Goal: Information Seeking & Learning: Learn about a topic

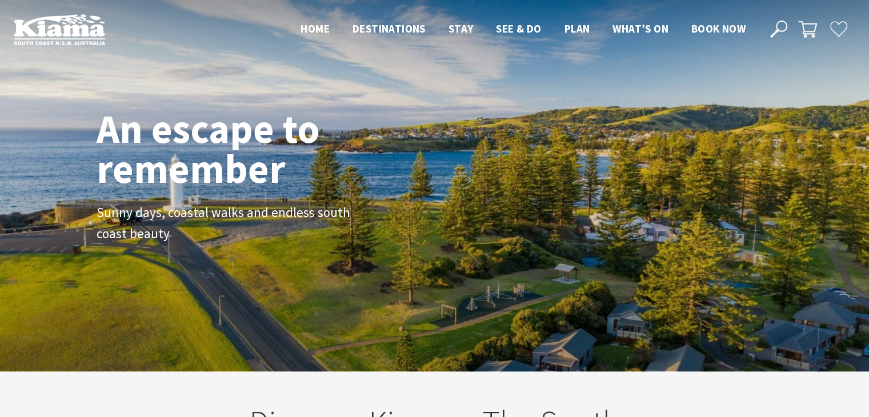
scroll to position [192, 877]
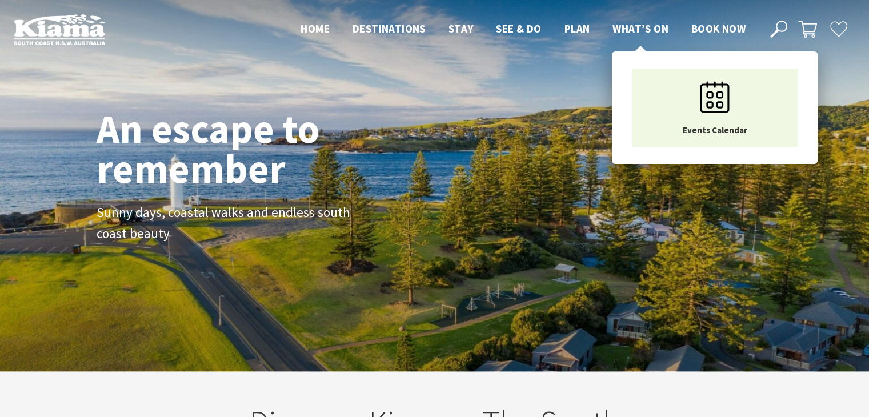
click at [615, 30] on span "What’s On" at bounding box center [640, 29] width 56 height 14
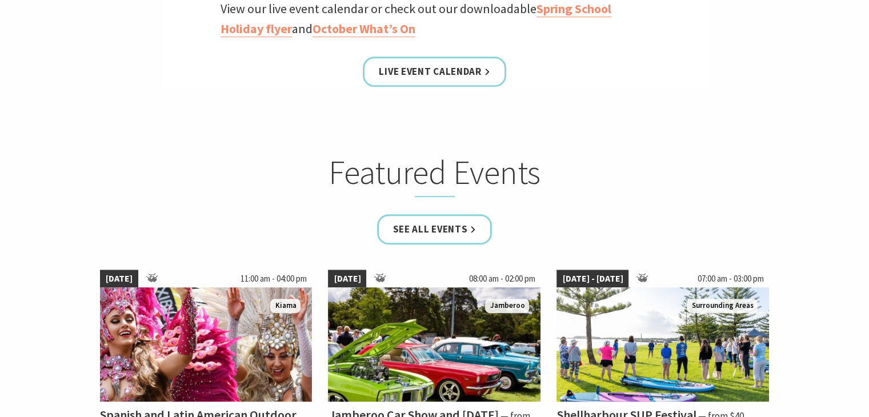
scroll to position [628, 0]
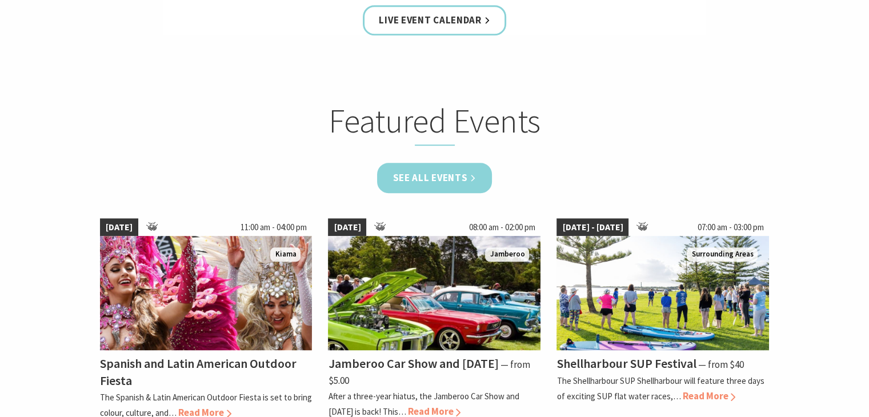
click at [473, 185] on link "See all Events" at bounding box center [434, 178] width 115 height 30
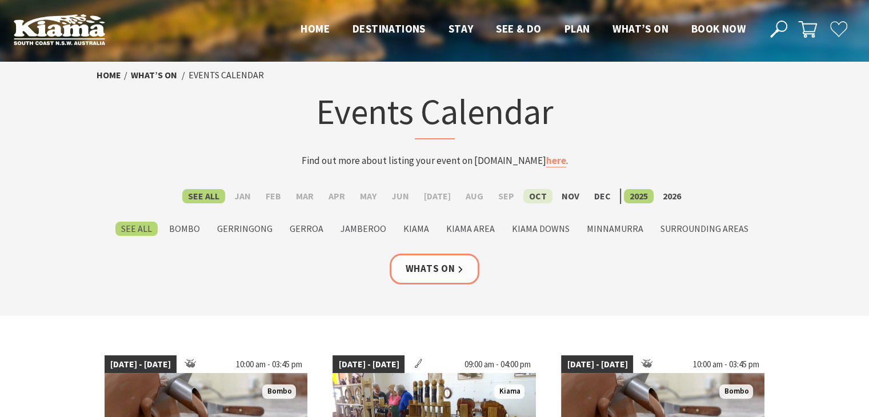
click at [538, 198] on label "Oct" at bounding box center [537, 196] width 29 height 14
click at [0, 0] on input "Oct" at bounding box center [0, 0] width 0 height 0
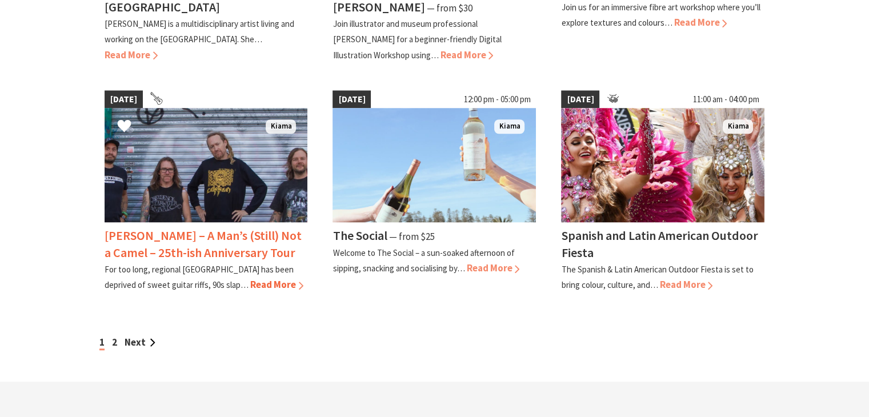
scroll to position [971, 0]
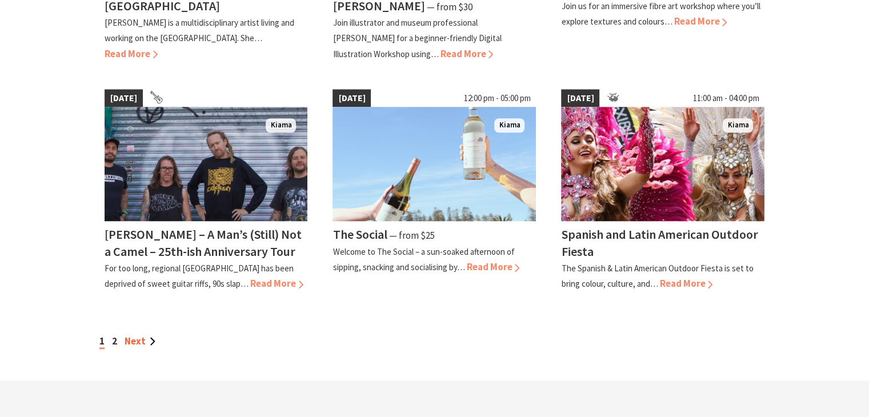
click at [128, 338] on link "Next" at bounding box center [140, 341] width 31 height 13
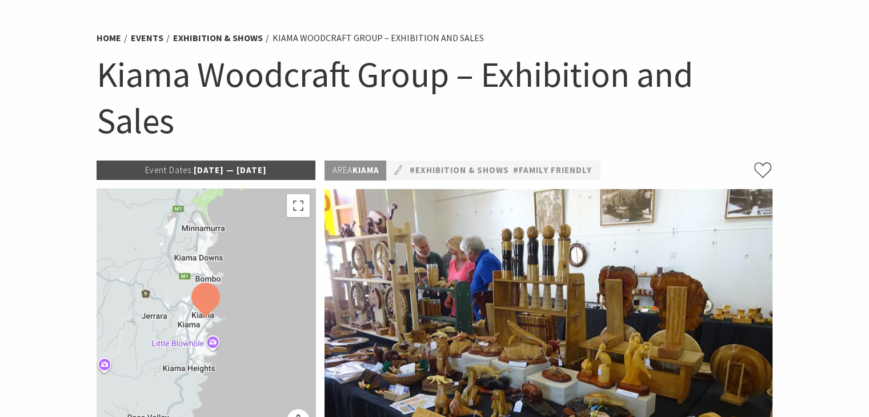
scroll to position [57, 0]
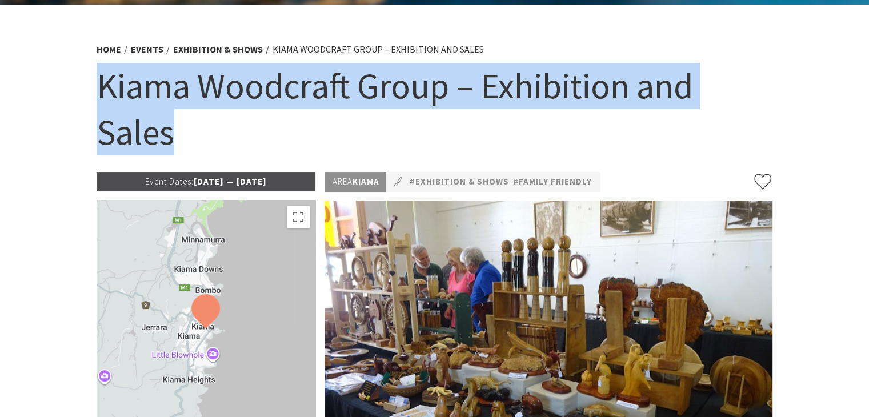
drag, startPoint x: 94, startPoint y: 85, endPoint x: 461, endPoint y: 120, distance: 368.9
click at [461, 120] on div "Home Events Exhibition & Shows Kiama Woodcraft Group – Exhibition and Sales Kia…" at bounding box center [434, 104] width 685 height 136
copy h1 "Kiama Woodcraft Group – Exhibition and Sales"
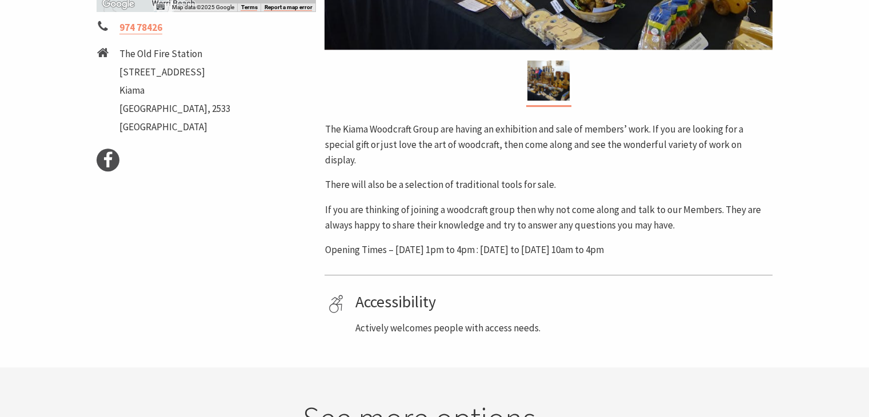
scroll to position [514, 0]
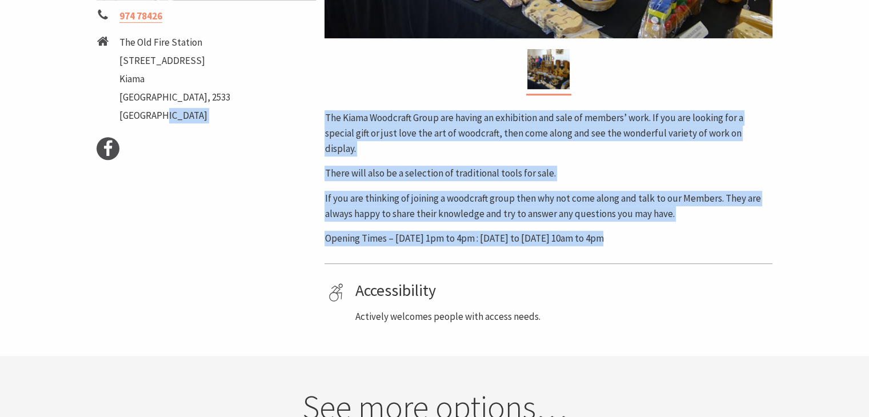
drag, startPoint x: 323, startPoint y: 119, endPoint x: 649, endPoint y: 231, distance: 345.0
click at [649, 231] on div "Event Dates: 02 Oct 2025 — 08 Oct 2025 ← Move left → Move right ↑ Move up ↓ Mov…" at bounding box center [434, 19] width 685 height 609
copy div "Facebook Area Kiama #Exhibition & Shows #Family Friendly The Kiama Woodcraft Gr…"
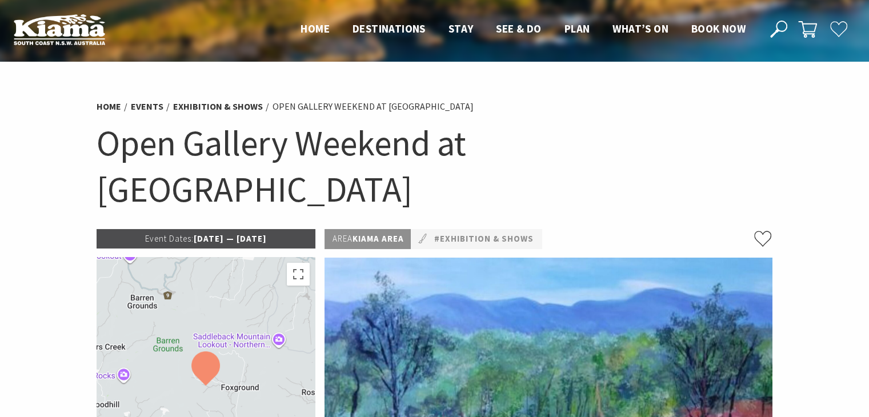
click at [555, 149] on h1 "Open Gallery Weekend at Cedar Ridge" at bounding box center [435, 166] width 676 height 92
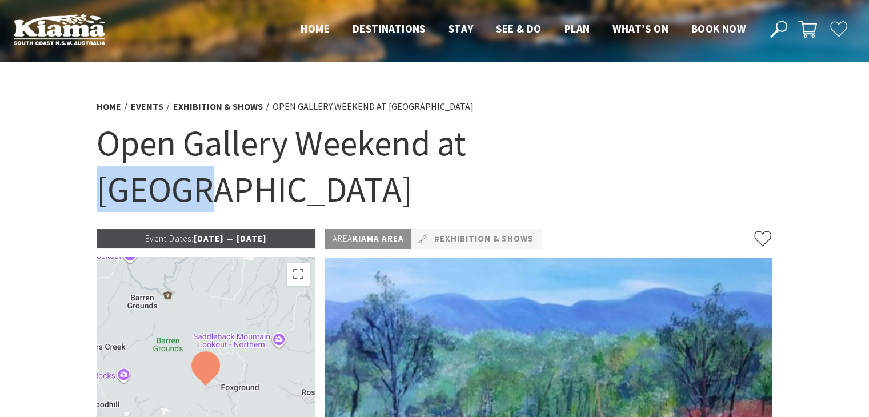
click at [555, 149] on h1 "Open Gallery Weekend at Cedar Ridge" at bounding box center [435, 166] width 676 height 92
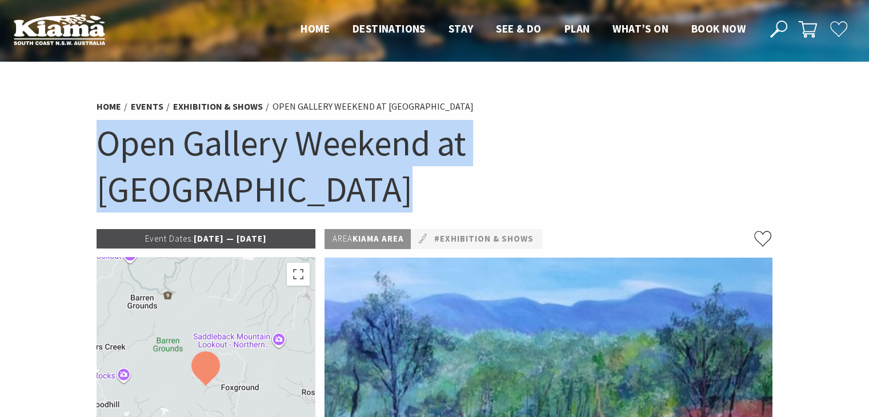
click at [555, 149] on h1 "Open Gallery Weekend at Cedar Ridge" at bounding box center [435, 166] width 676 height 92
copy section "Open Gallery Weekend at Cedar Ridge"
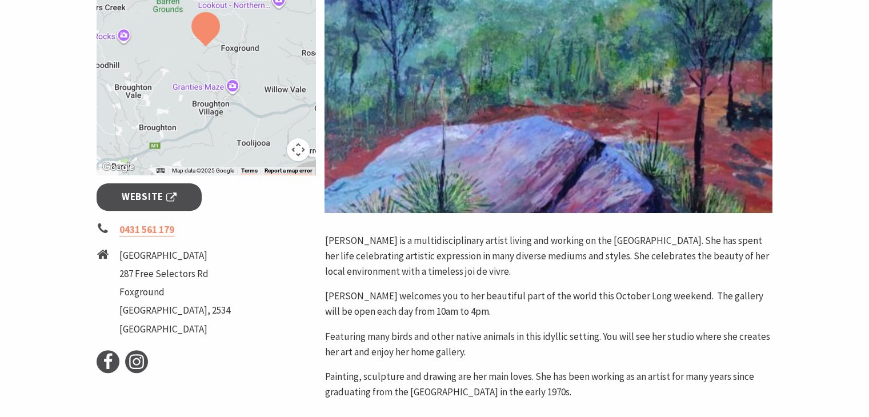
scroll to position [343, 0]
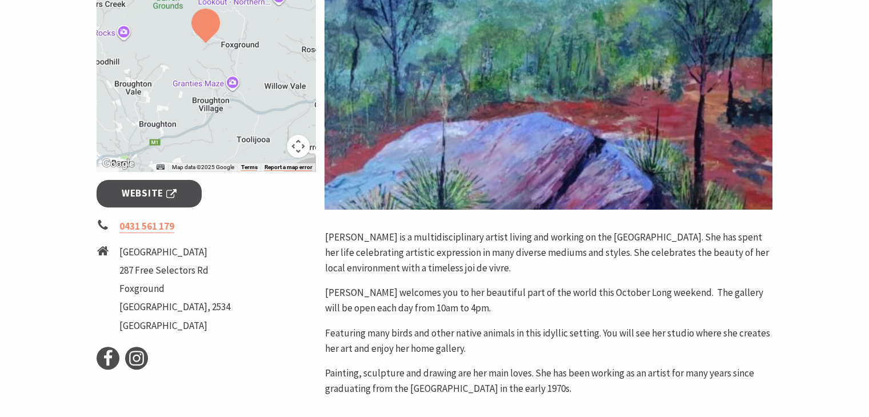
drag, startPoint x: 370, startPoint y: 218, endPoint x: 587, endPoint y: 340, distance: 249.6
click at [587, 340] on div "Area Kiama Area #Exhibition & Shows Robyn Sharp is a multidisciplinary artist l…" at bounding box center [548, 141] width 457 height 510
copy div "Robyn Sharp is a multidisciplinary artist living and working on the South Coast…"
drag, startPoint x: 178, startPoint y: 152, endPoint x: 42, endPoint y: 225, distance: 153.8
click at [40, 228] on section "Home Events Exhibition & Shows Open Gallery Weekend at Cedar Ridge Open Gallery…" at bounding box center [434, 73] width 869 height 709
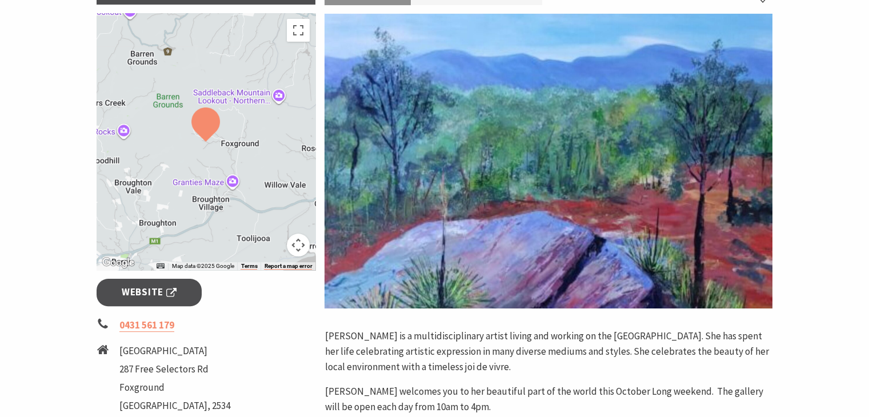
scroll to position [400, 0]
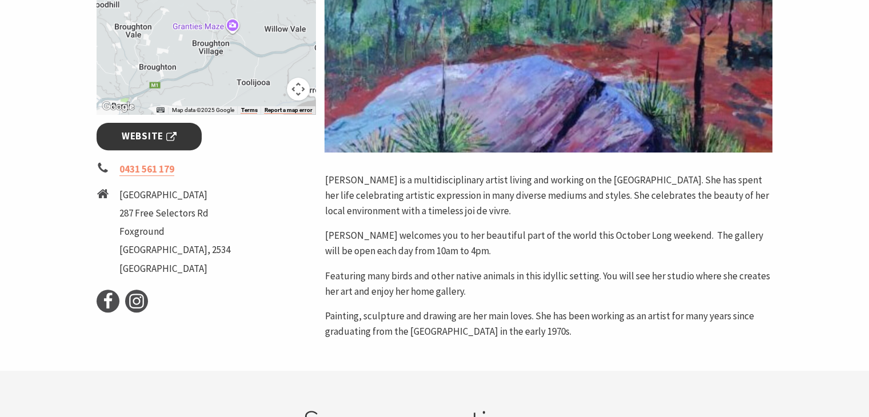
click at [183, 123] on link "Website" at bounding box center [150, 136] width 106 height 27
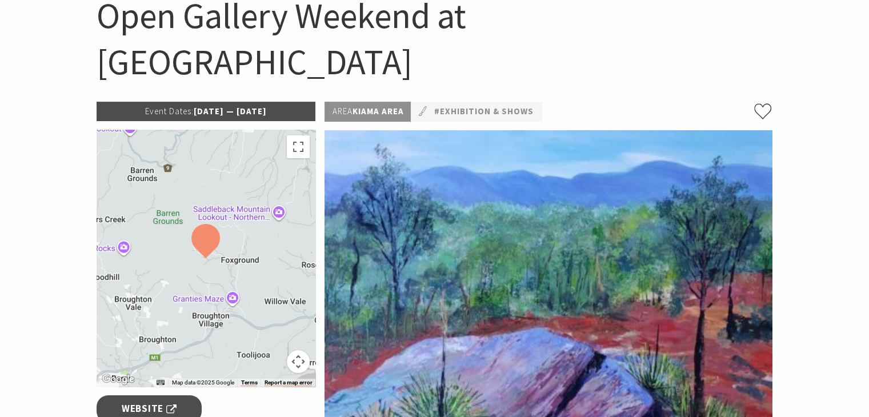
scroll to position [114, 0]
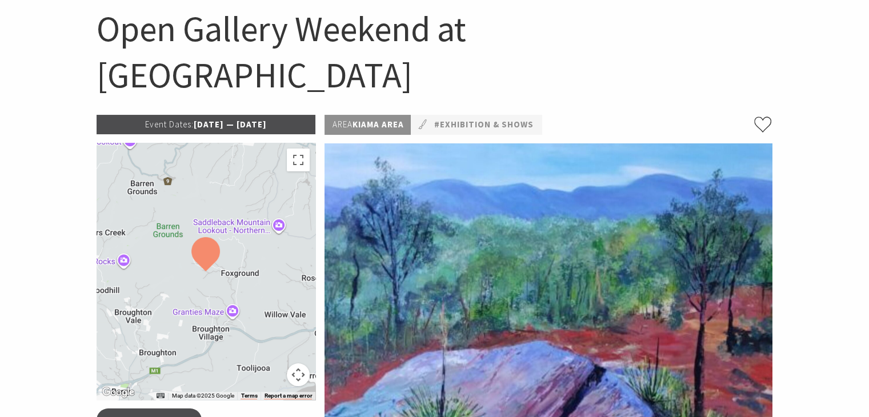
click at [222, 115] on p "Event Dates: 04 Oct 2025 — 06 Oct 2025" at bounding box center [206, 124] width 219 height 19
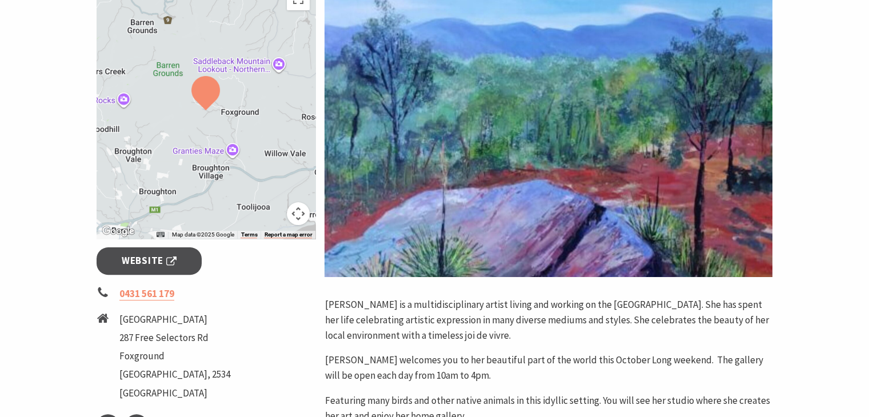
scroll to position [343, 0]
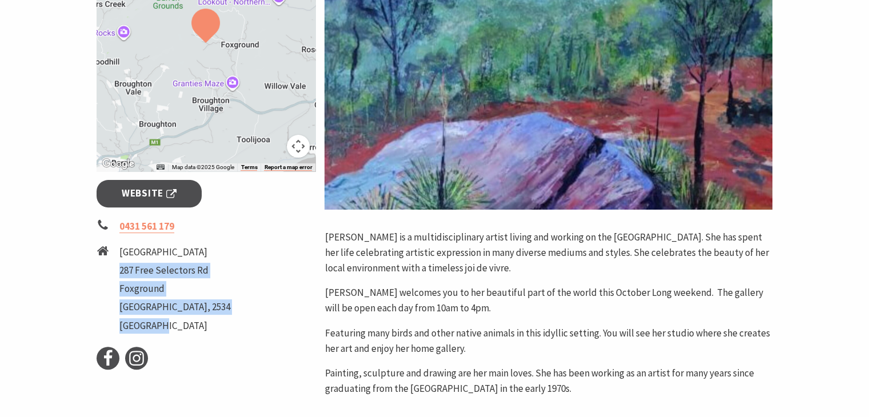
drag, startPoint x: 155, startPoint y: 284, endPoint x: 120, endPoint y: 219, distance: 74.1
click at [120, 244] on ul "Cedar Ridge Studio 287 Free Selectors Rd Foxground NSW, 2534 Australia" at bounding box center [174, 290] width 111 height 92
copy ul "287 Free Selectors Rd Foxground NSW, 2534 Australia"
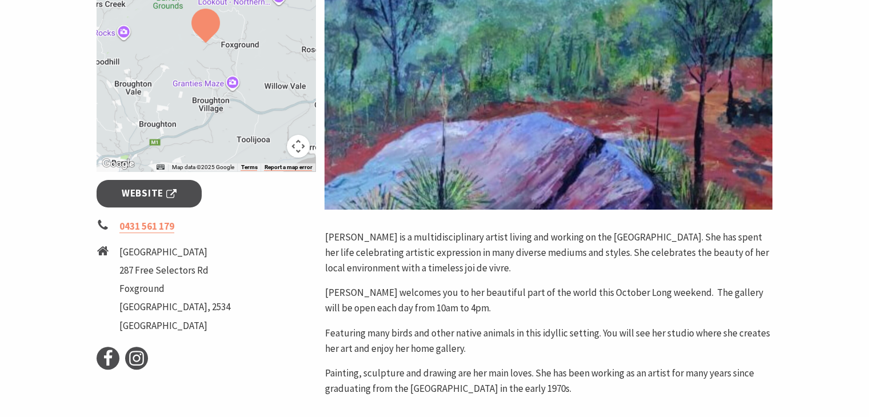
click at [192, 244] on li "Cedar Ridge Studio" at bounding box center [174, 251] width 111 height 15
copy ul "Cedar Ridge Studio"
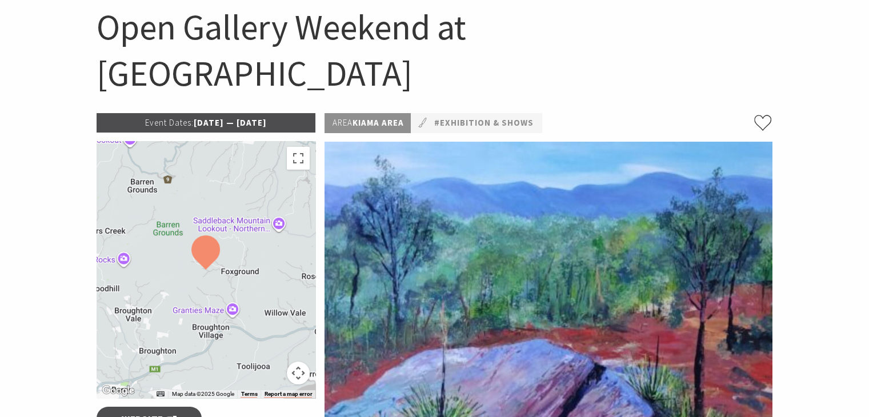
scroll to position [114, 0]
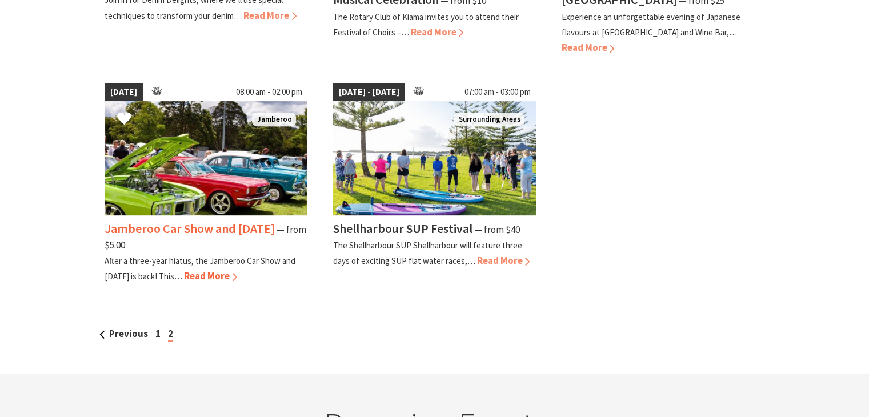
scroll to position [571, 0]
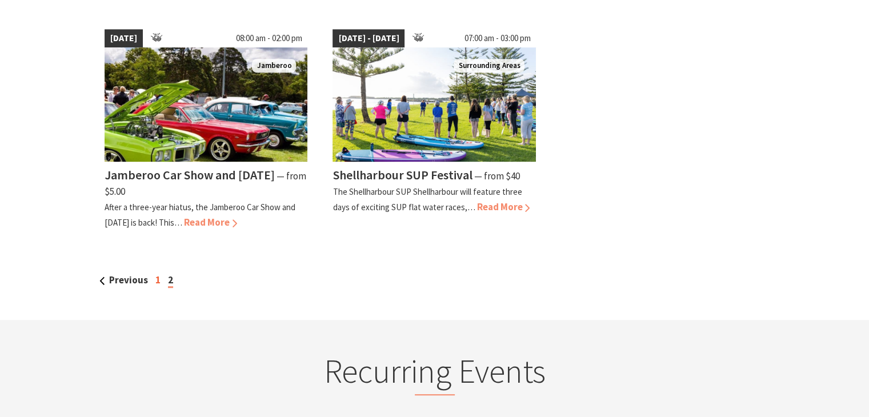
click at [155, 281] on link "1" at bounding box center [157, 280] width 5 height 13
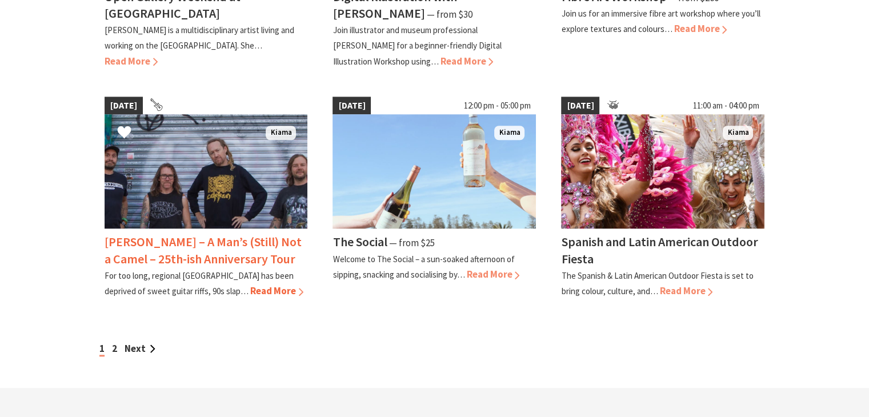
scroll to position [971, 0]
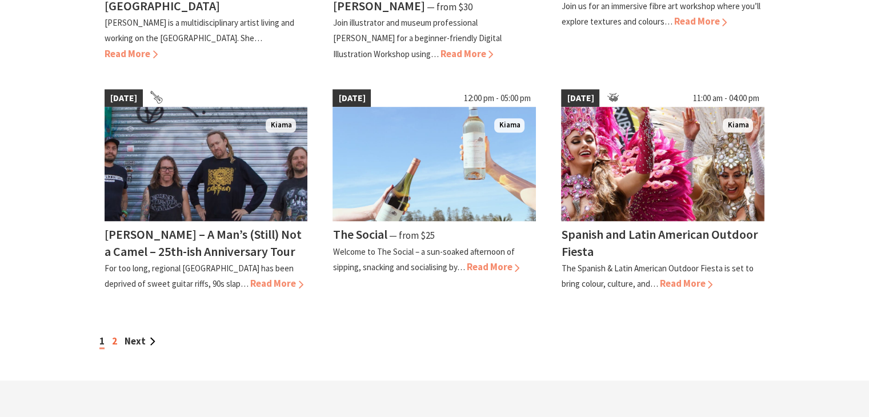
click at [116, 338] on link "2" at bounding box center [114, 341] width 5 height 13
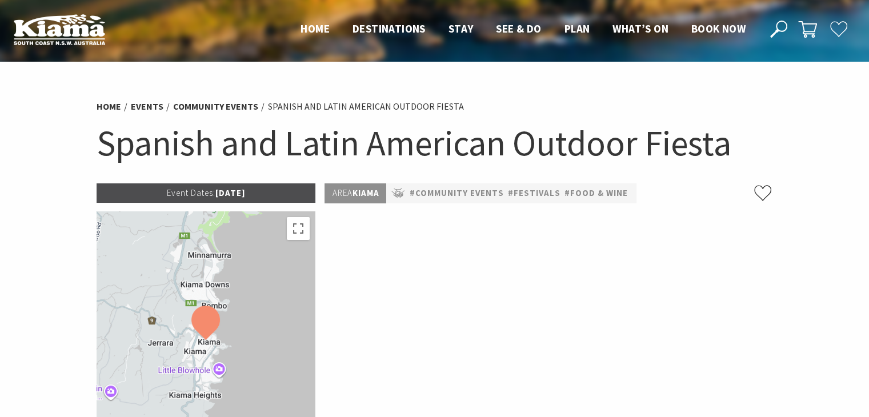
click at [141, 135] on h1 "Spanish and Latin American Outdoor Fiesta" at bounding box center [435, 143] width 676 height 46
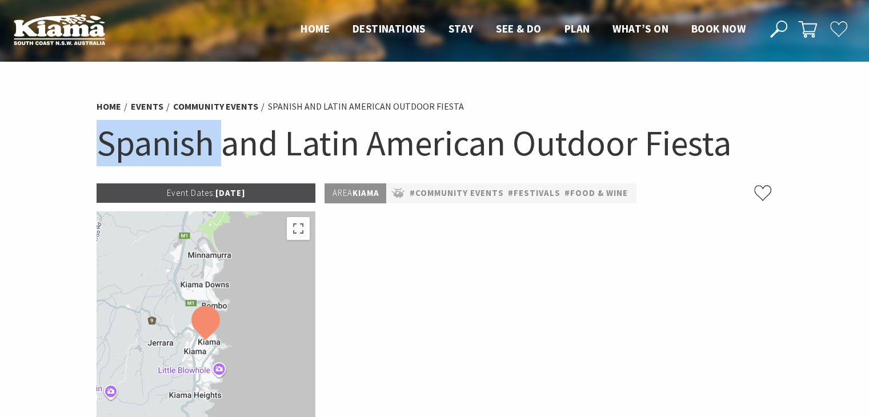
click at [141, 135] on h1 "Spanish and Latin American Outdoor Fiesta" at bounding box center [435, 143] width 676 height 46
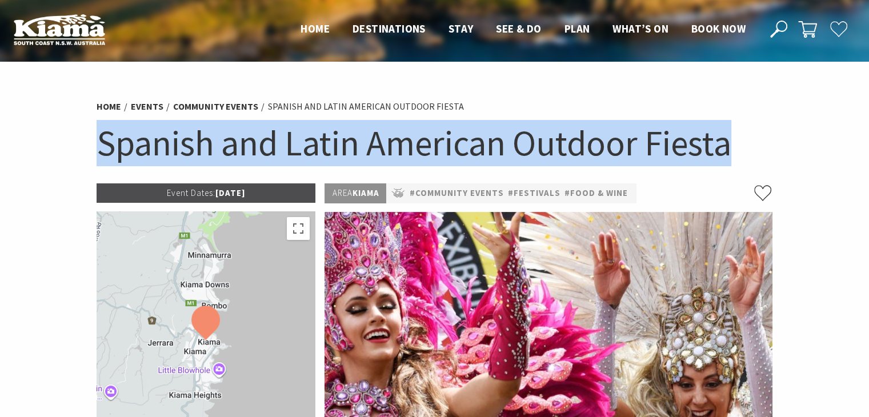
click at [141, 135] on h1 "Spanish and Latin American Outdoor Fiesta" at bounding box center [435, 143] width 676 height 46
copy section "Spanish and Latin American Outdoor Fiesta"
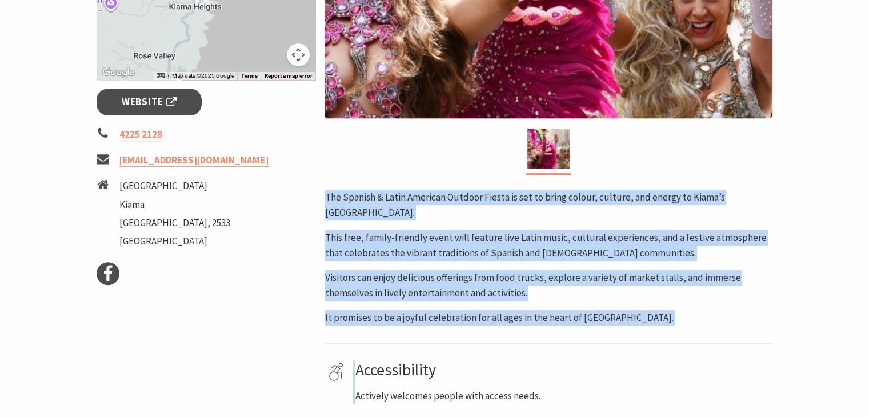
scroll to position [400, 0]
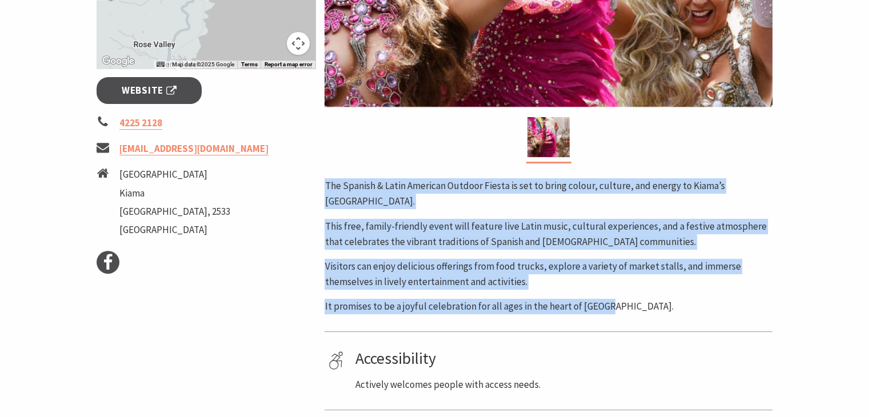
drag, startPoint x: 323, startPoint y: 297, endPoint x: 635, endPoint y: 300, distance: 311.9
click at [635, 300] on div "Area [GEOGRAPHIC_DATA] #Community Events #Festivals #Food & Wine The Spanish & …" at bounding box center [548, 127] width 457 height 687
copy div "The Spanish & Latin American Outdoor Fiesta is set to bring colour, culture, an…"
click at [172, 89] on span "Website" at bounding box center [149, 90] width 55 height 15
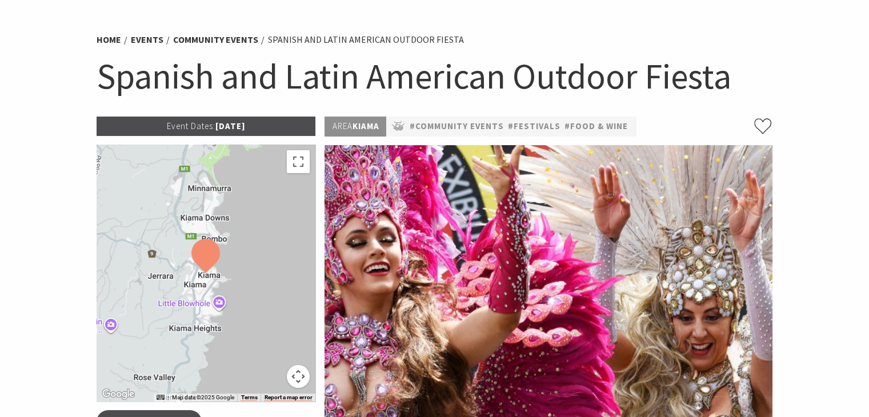
scroll to position [343, 0]
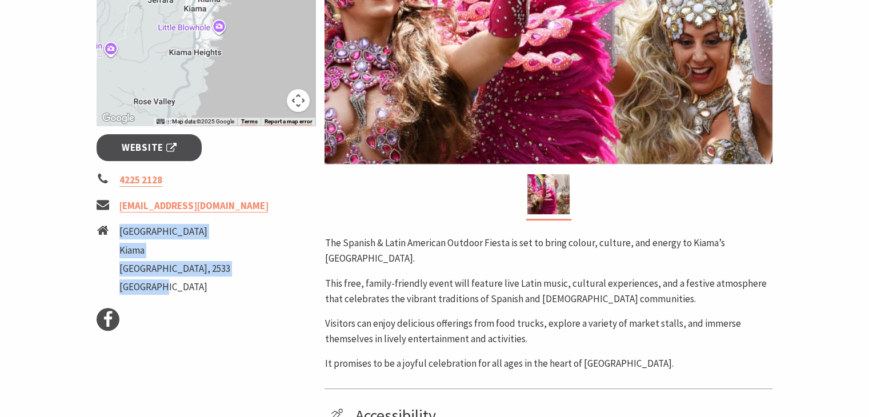
drag, startPoint x: 160, startPoint y: 287, endPoint x: 121, endPoint y: 231, distance: 68.5
click at [121, 231] on ul "[STREET_ADDRESS]" at bounding box center [174, 261] width 111 height 74
copy ul "[STREET_ADDRESS]"
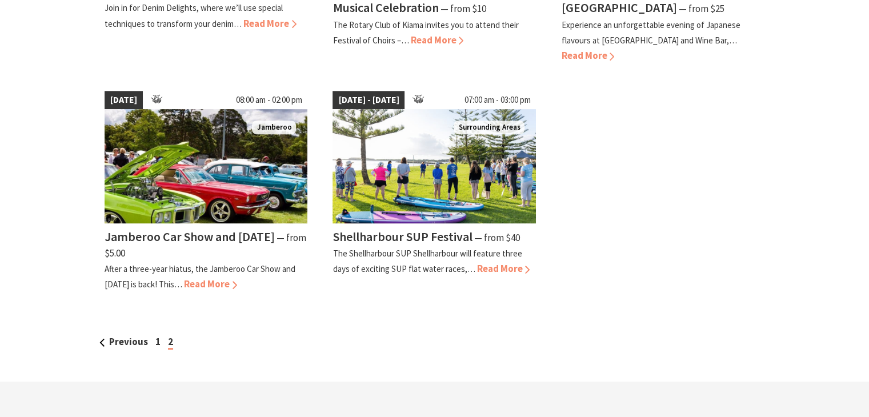
scroll to position [514, 0]
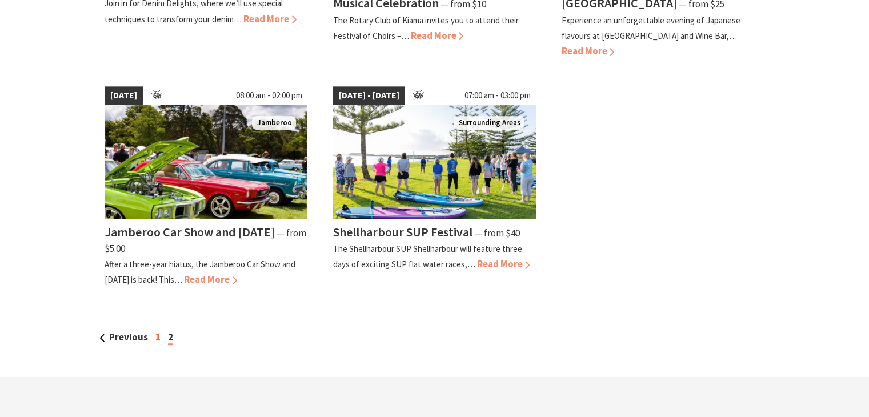
click at [155, 338] on link "1" at bounding box center [157, 337] width 5 height 13
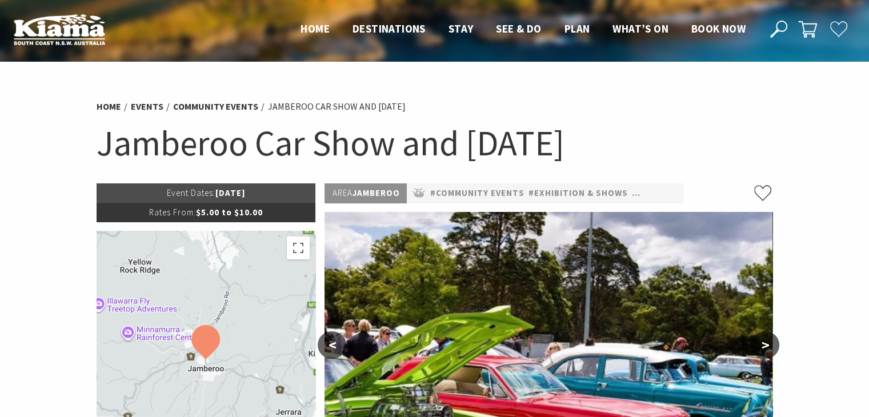
click at [312, 121] on h1 "Jamberoo Car Show and [DATE]" at bounding box center [435, 143] width 676 height 46
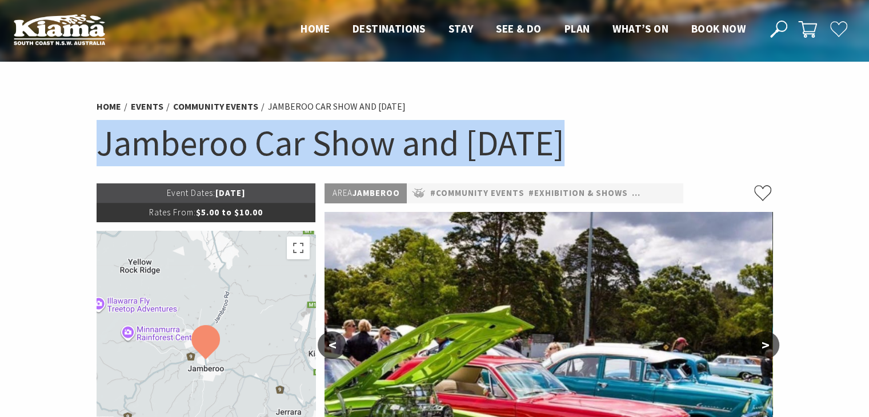
click at [312, 121] on h1 "Jamberoo Car Show and [DATE]" at bounding box center [435, 143] width 676 height 46
copy section "Jamberoo Car Show and [DATE]"
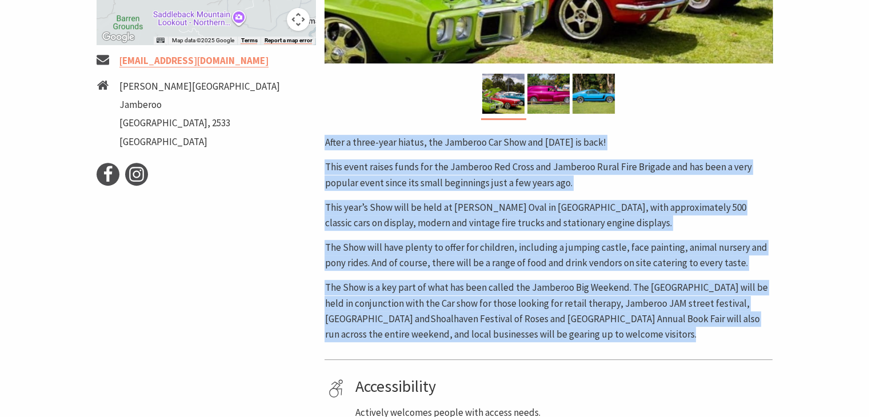
scroll to position [457, 0]
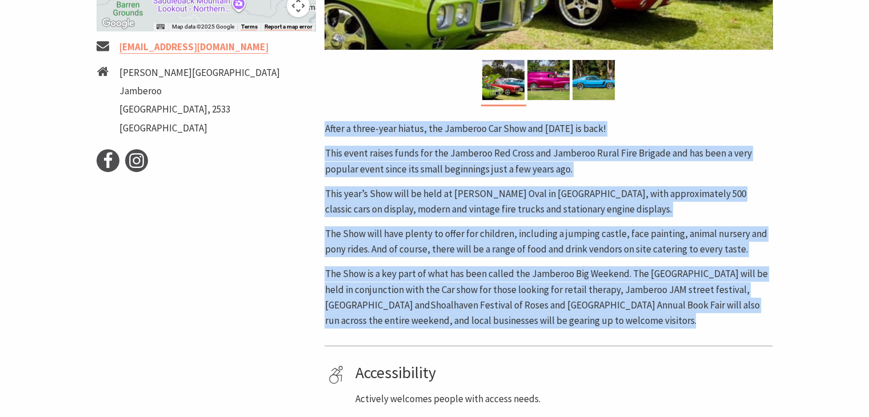
drag, startPoint x: 324, startPoint y: 302, endPoint x: 625, endPoint y: 328, distance: 301.6
click at [625, 328] on div "Area Jamberoo #Community Events #Exhibition & Shows #Festivals #Markets < > Aft…" at bounding box center [548, 113] width 457 height 774
copy div "After a three-year hiatus, the Jamberoo Car Show and Family Day is back! This e…"
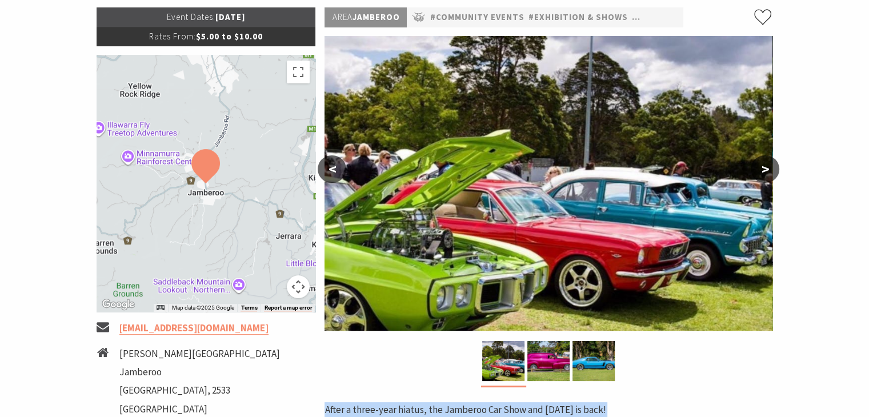
scroll to position [343, 0]
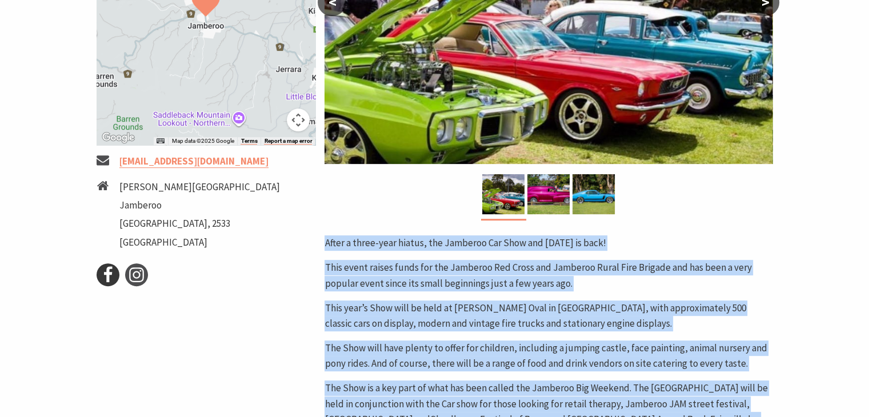
click at [109, 271] on use at bounding box center [108, 274] width 8 height 16
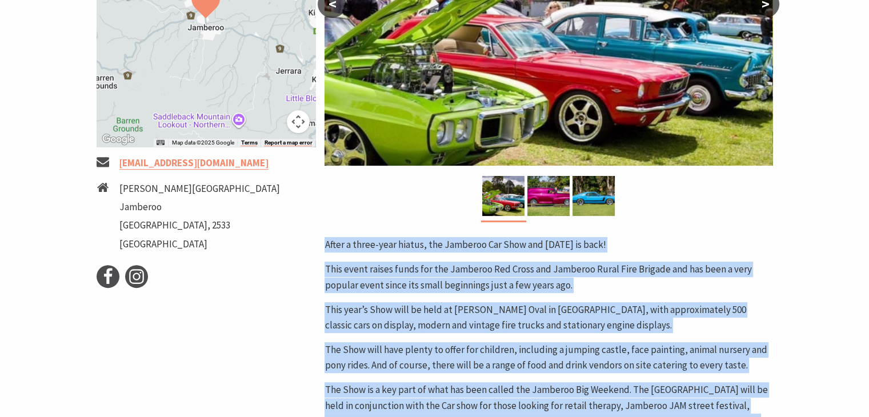
scroll to position [400, 0]
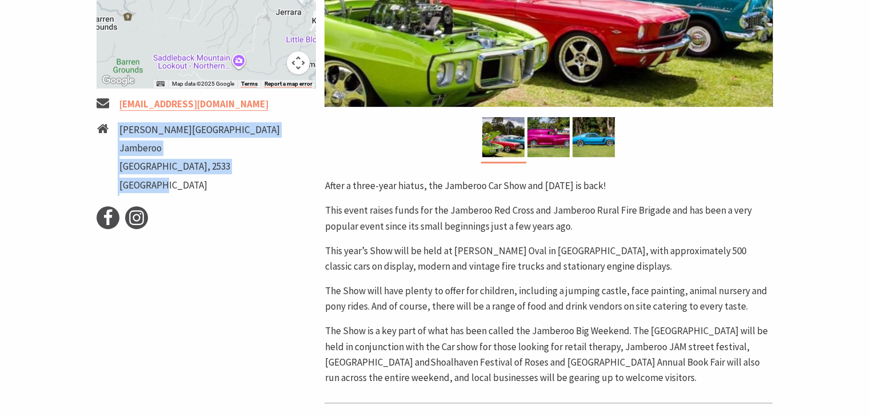
drag, startPoint x: 167, startPoint y: 183, endPoint x: 110, endPoint y: 130, distance: 78.4
click at [110, 130] on li "Churchill Street Jamberoo New South Wales, 2533 Australia" at bounding box center [206, 159] width 219 height 74
copy li "Churchill Street Jamberoo New South Wales, 2533 Australia"
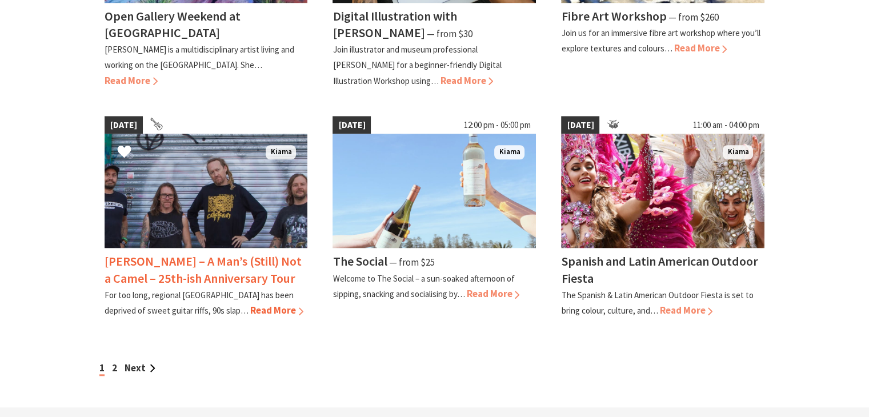
scroll to position [971, 0]
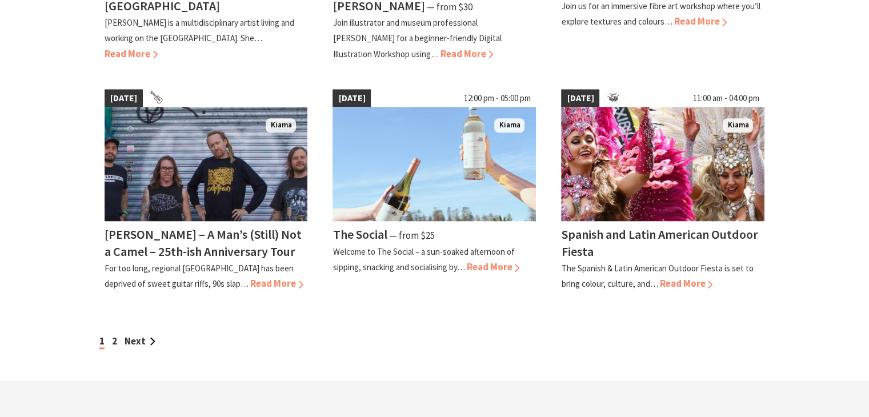
click at [111, 337] on div "1 2 Next" at bounding box center [435, 341] width 676 height 15
click at [112, 337] on link "2" at bounding box center [114, 341] width 5 height 13
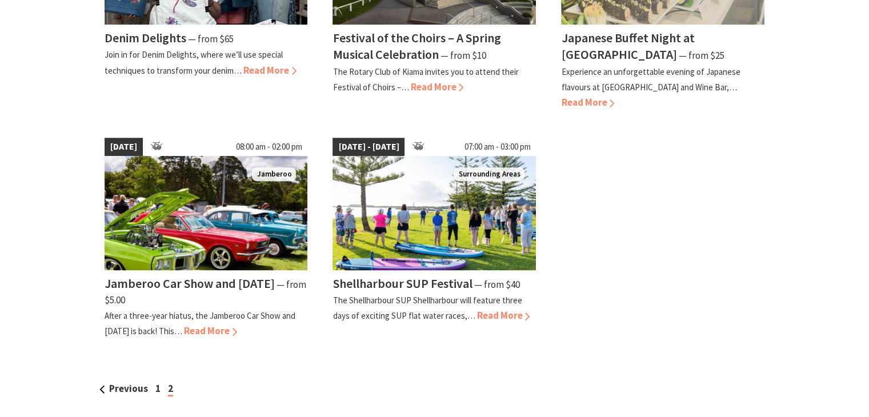
scroll to position [514, 0]
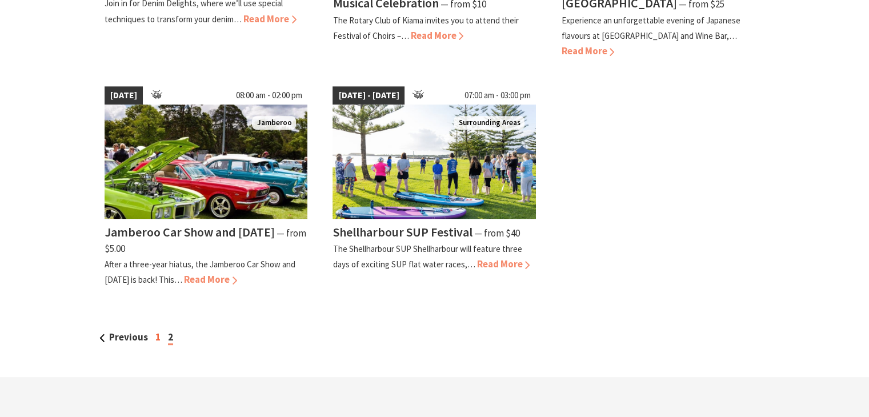
click at [155, 336] on link "1" at bounding box center [157, 337] width 5 height 13
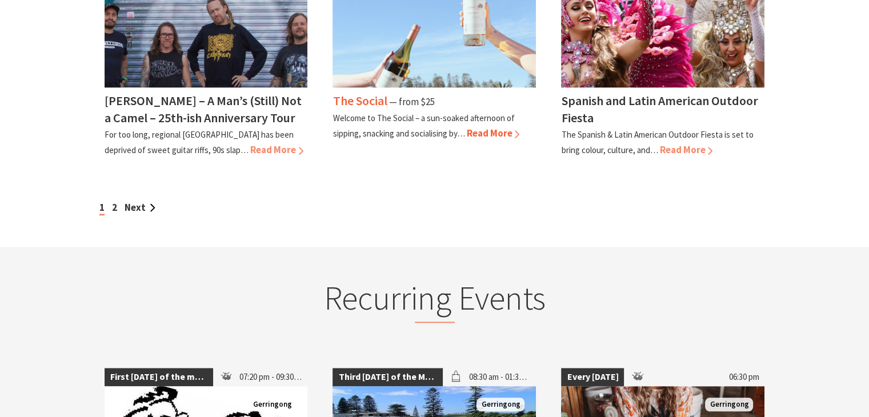
scroll to position [1142, 0]
